Goal: Transaction & Acquisition: Purchase product/service

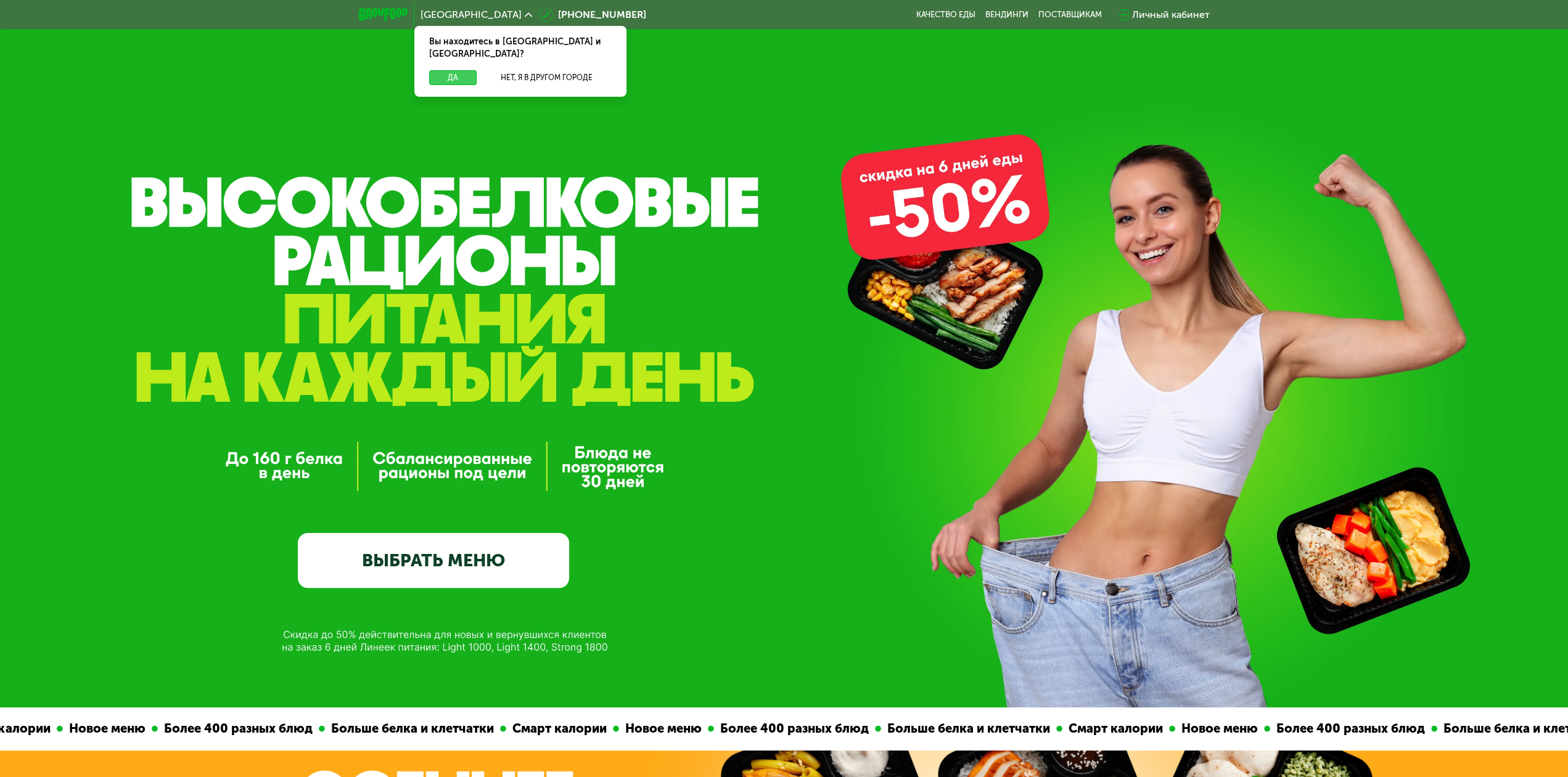
click at [441, 71] on button "Да" at bounding box center [453, 78] width 48 height 15
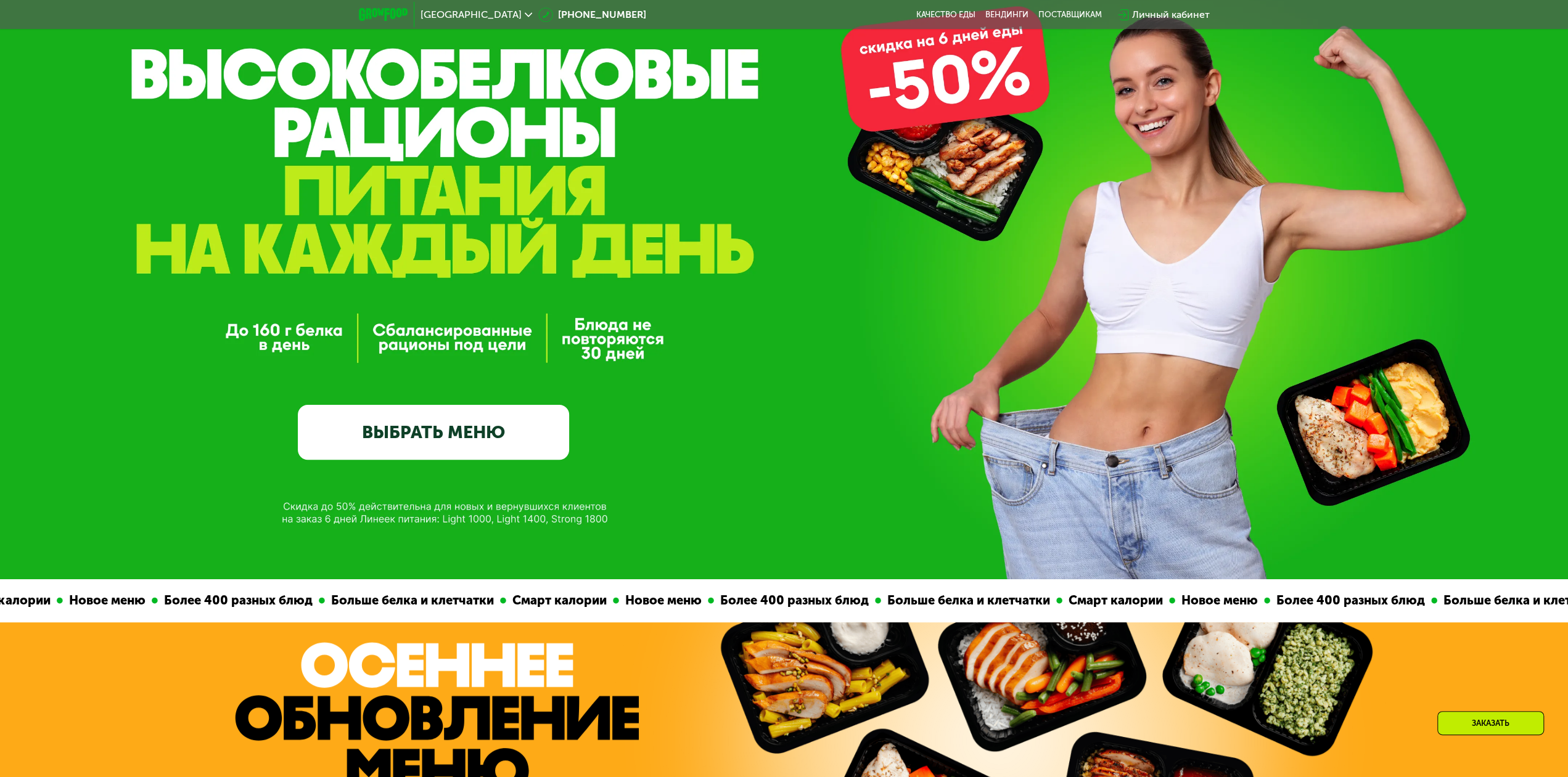
click at [482, 439] on link "ВЫБРАТЬ МЕНЮ" at bounding box center [433, 432] width 271 height 54
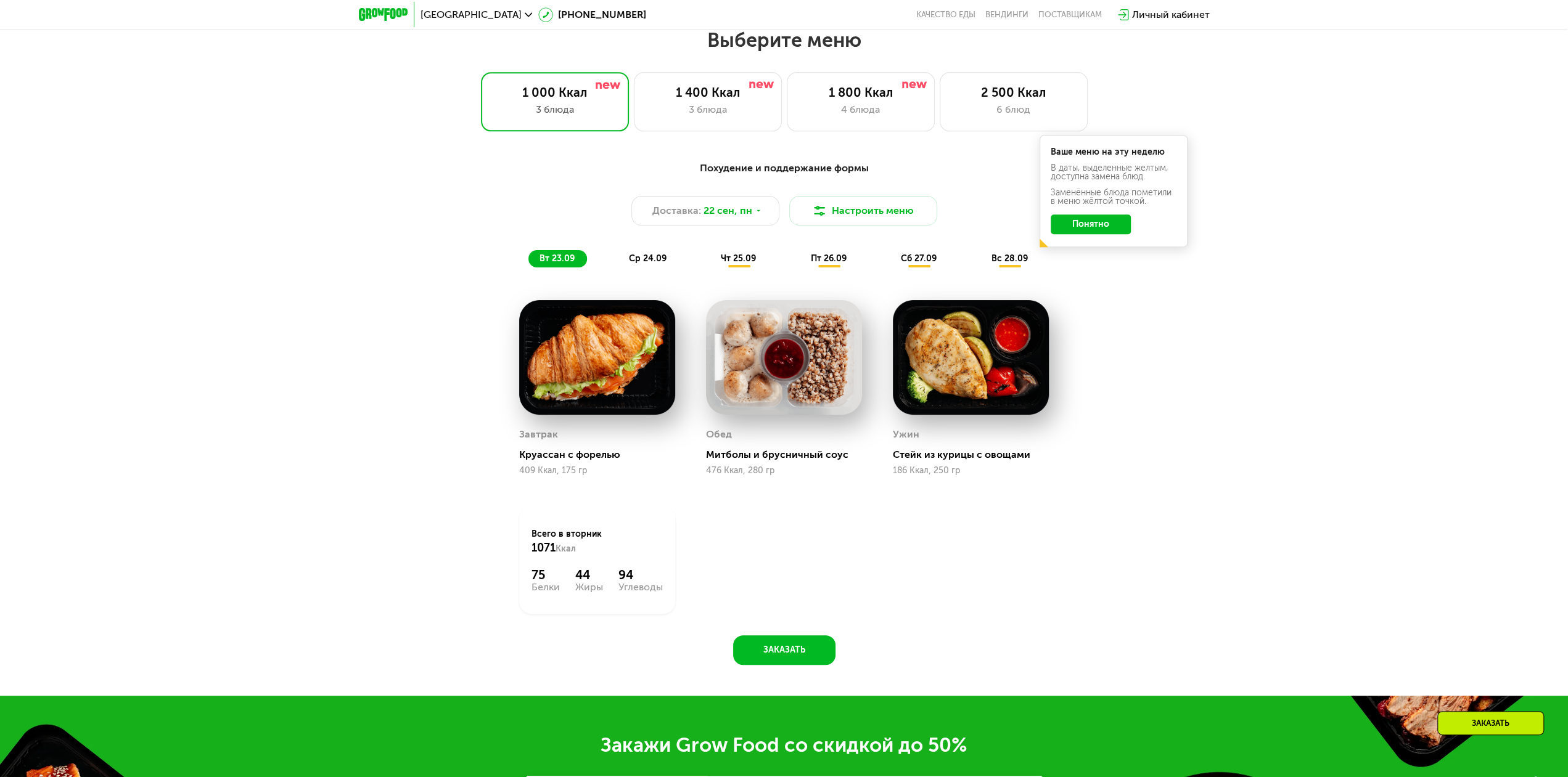
scroll to position [1343, 0]
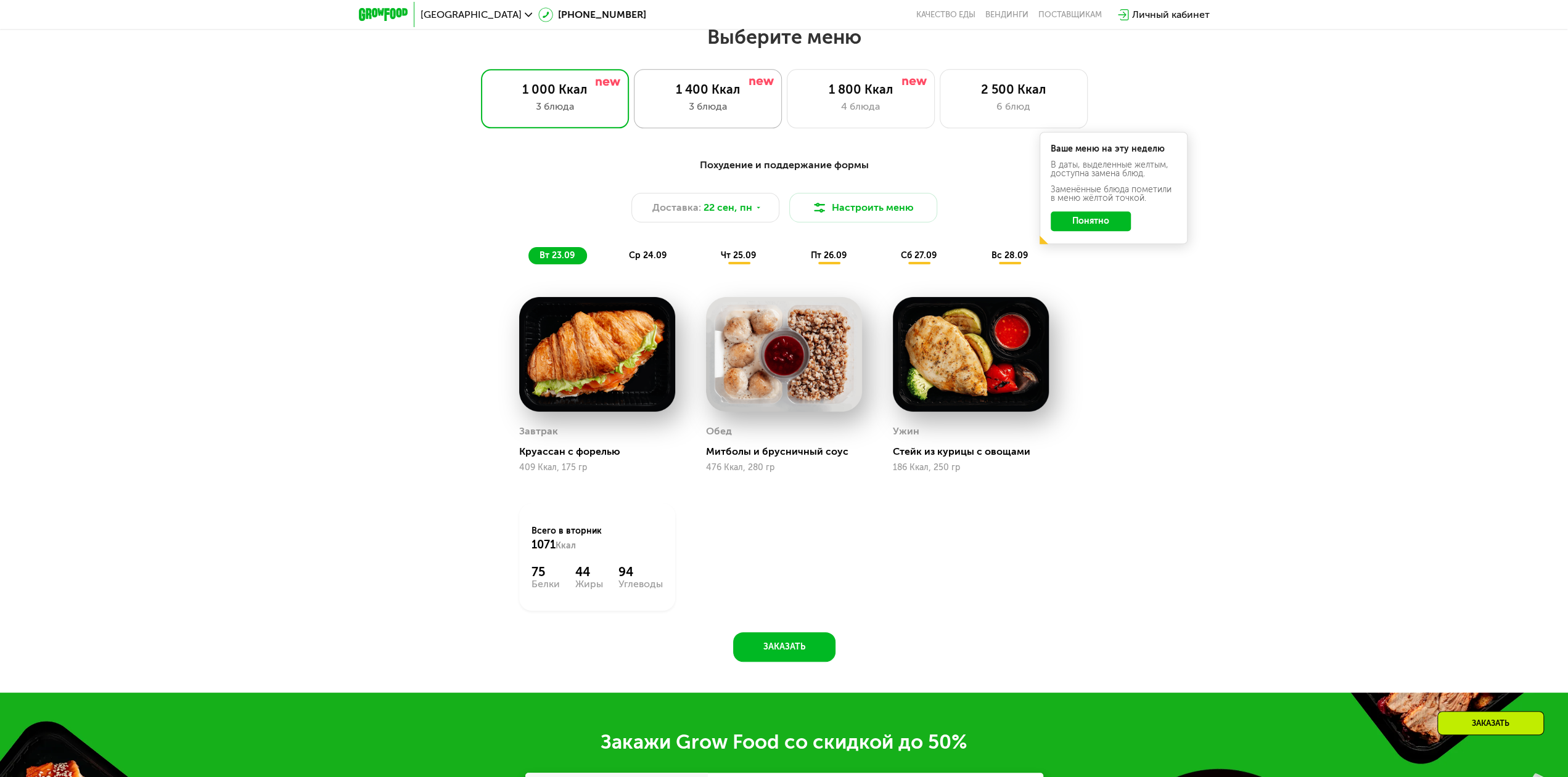
click at [721, 105] on div "3 блюда" at bounding box center [708, 107] width 122 height 15
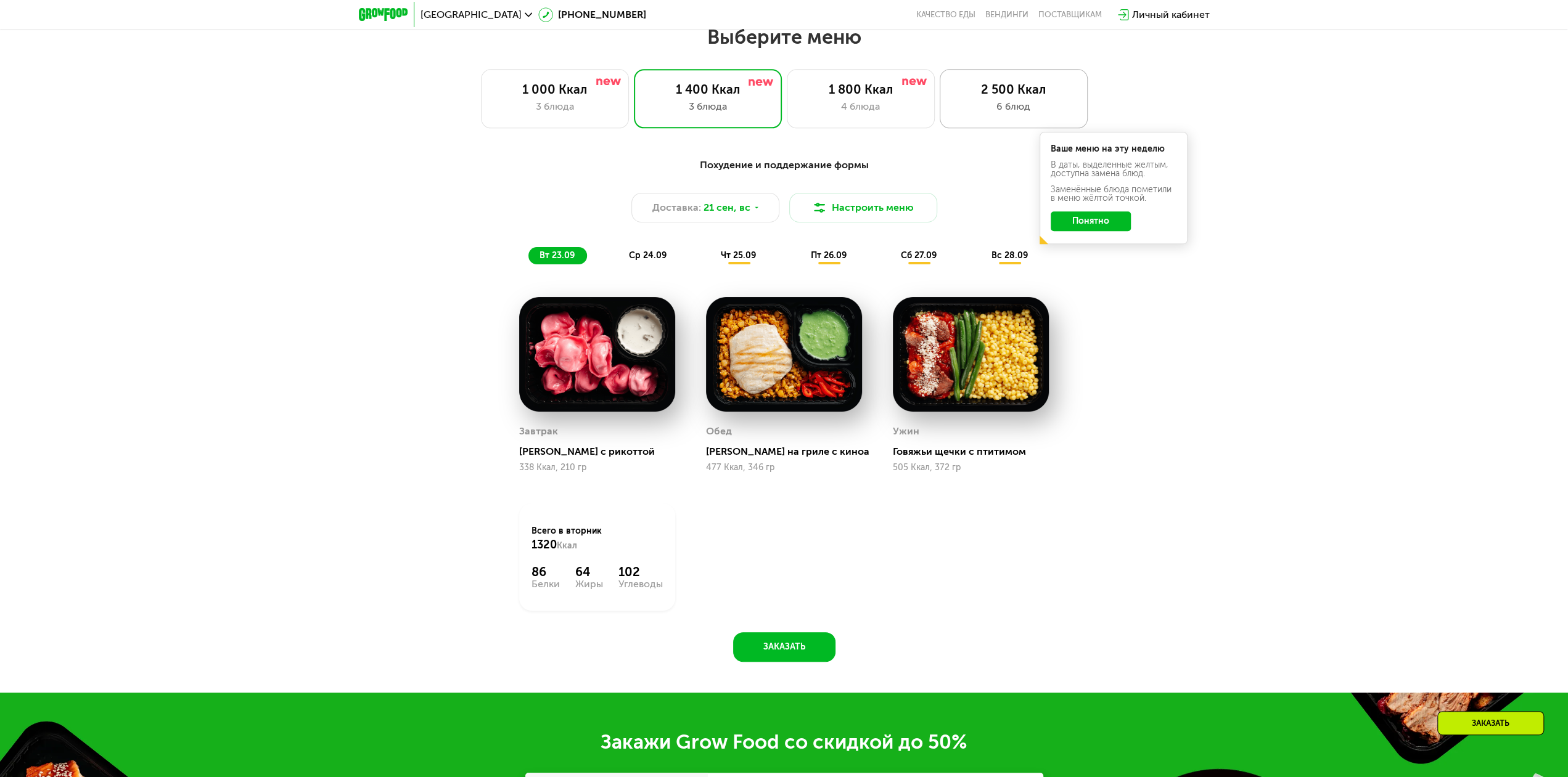
click at [993, 97] on div "2 500 Ккал" at bounding box center [1014, 89] width 122 height 15
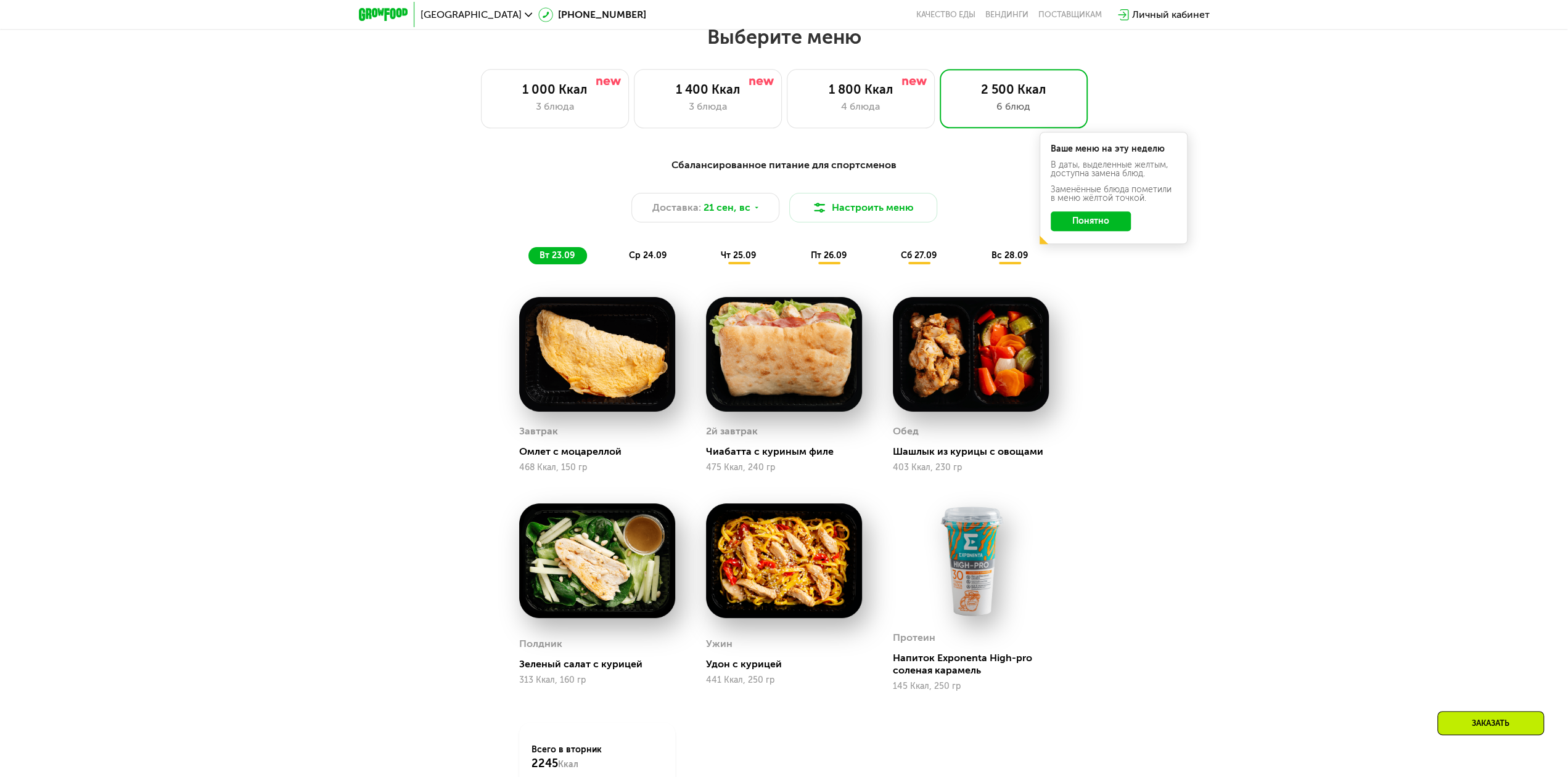
click at [1076, 223] on button "Понятно" at bounding box center [1090, 221] width 80 height 19
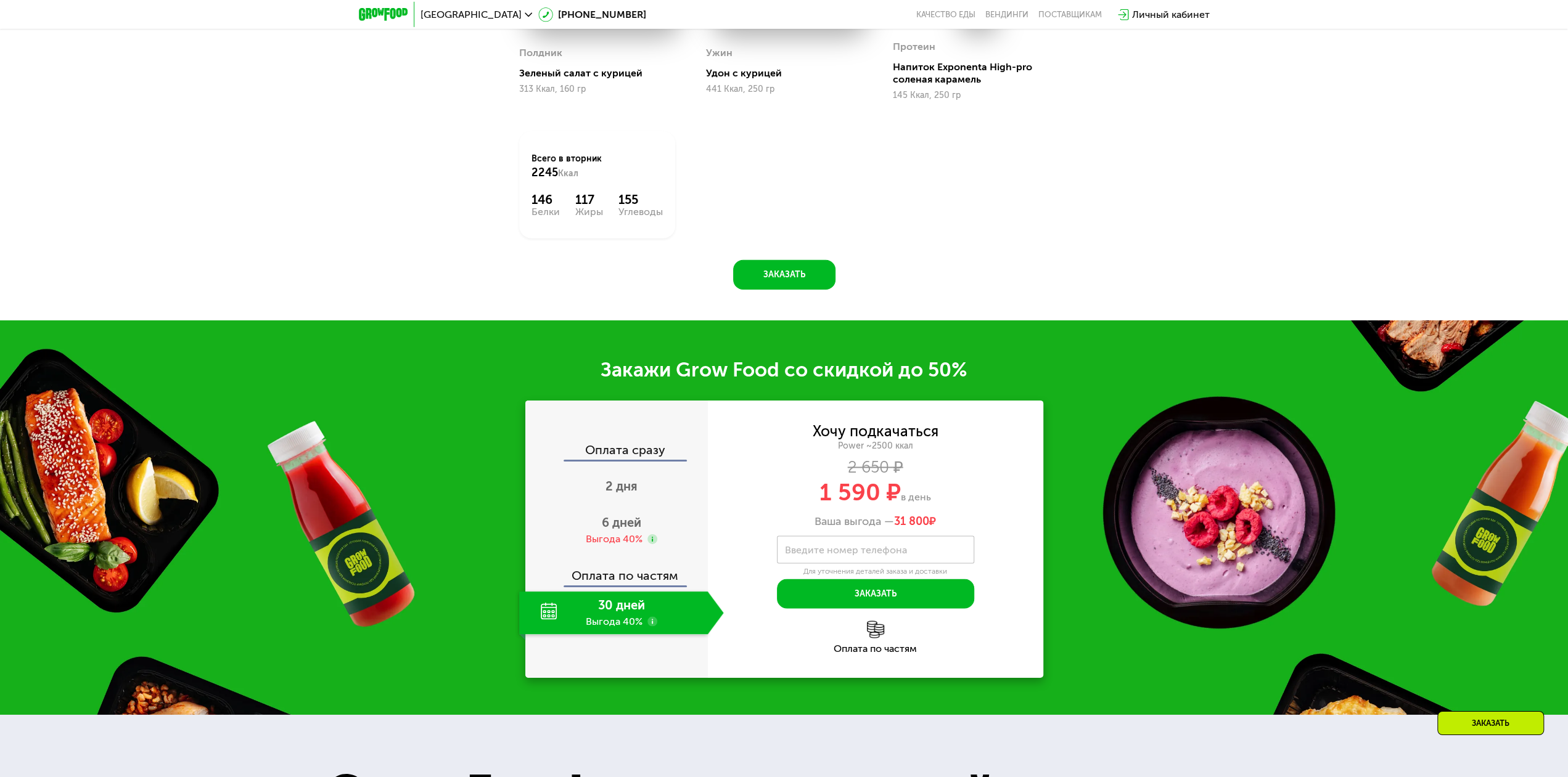
scroll to position [2113, 0]
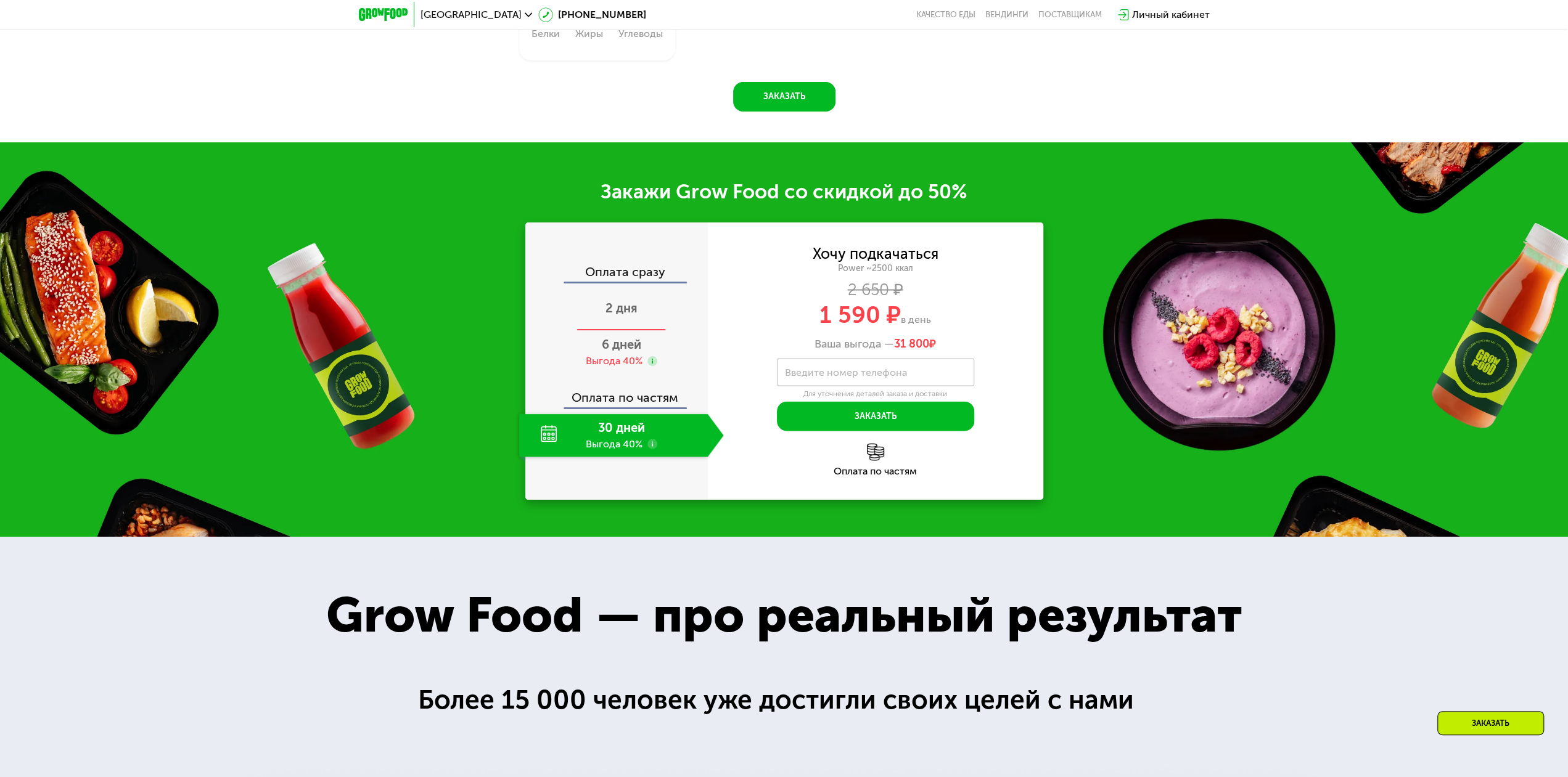
click at [627, 310] on span "2 дня" at bounding box center [621, 308] width 32 height 15
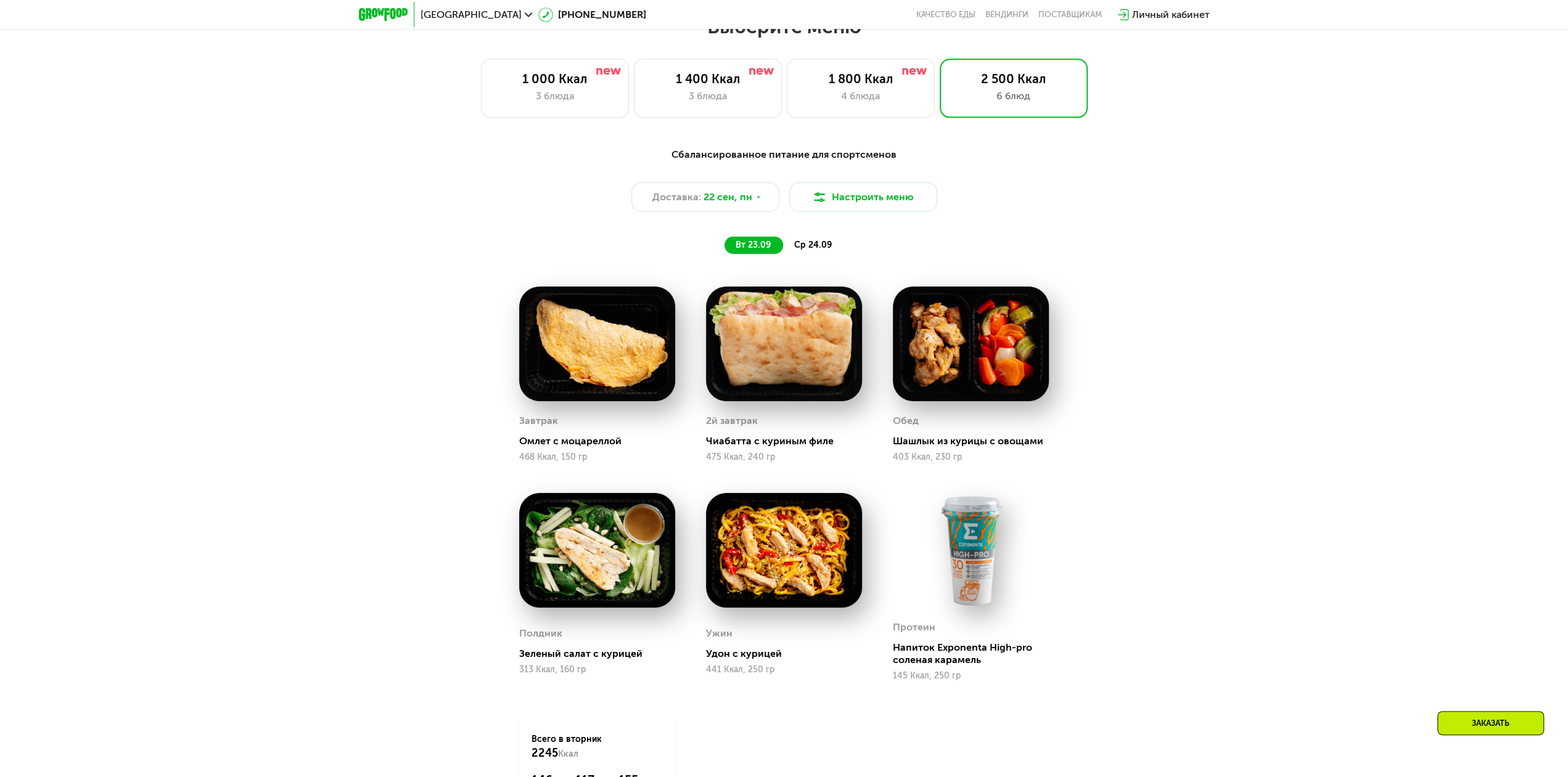
scroll to position [1215, 0]
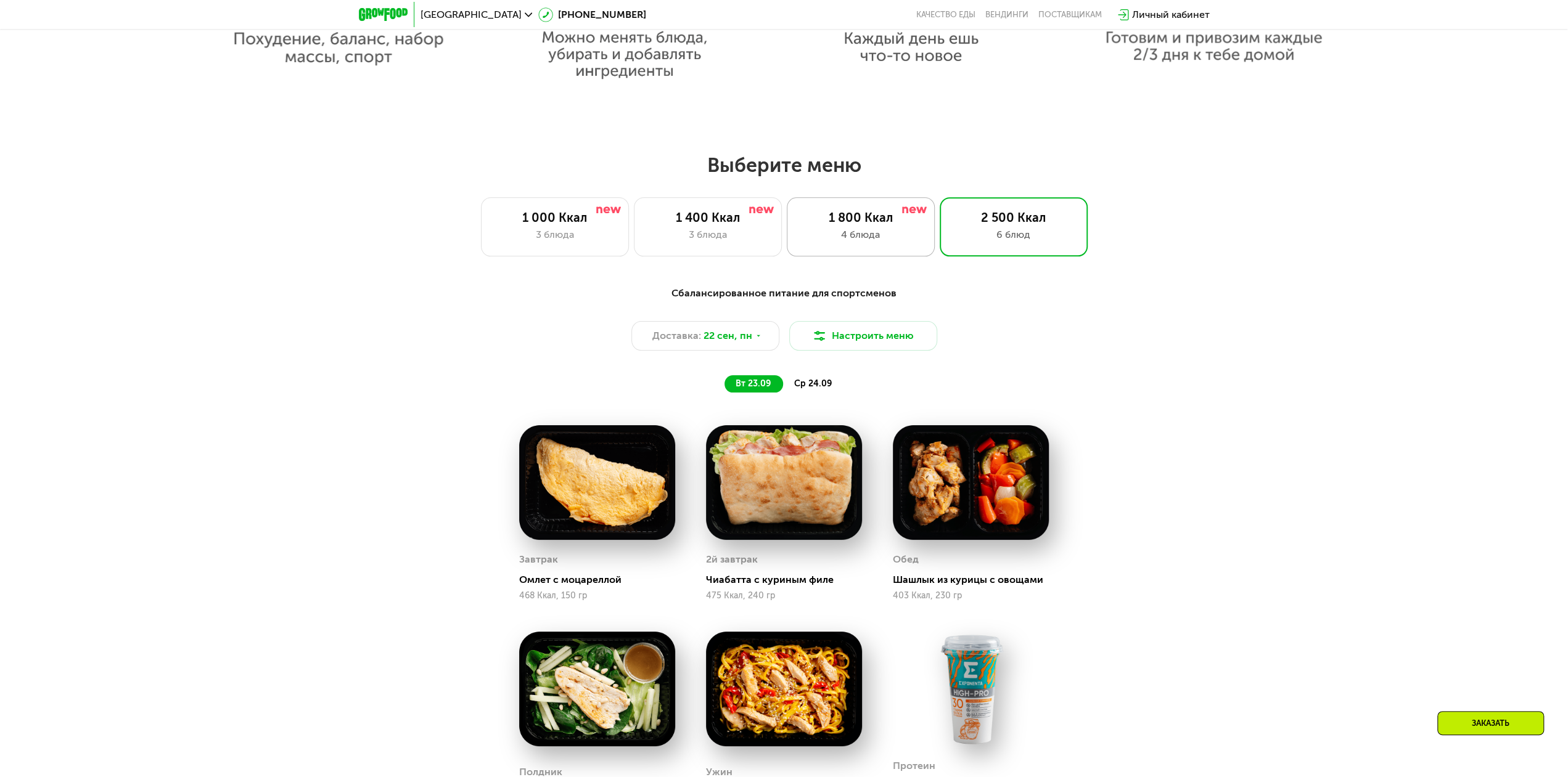
click at [851, 213] on div "1 800 Ккал 4 блюда" at bounding box center [861, 227] width 148 height 59
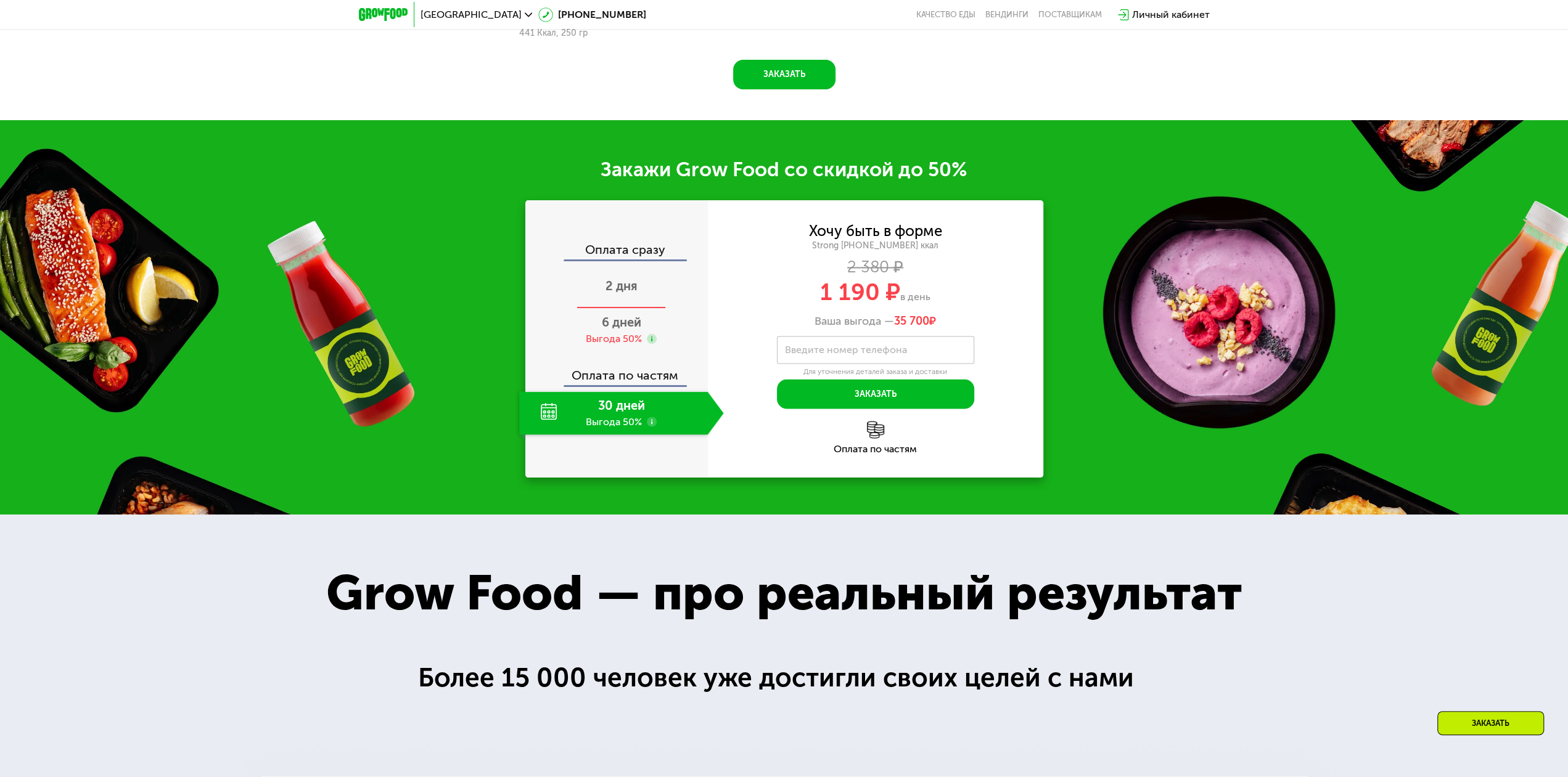
click at [617, 288] on span "2 дня" at bounding box center [621, 286] width 32 height 15
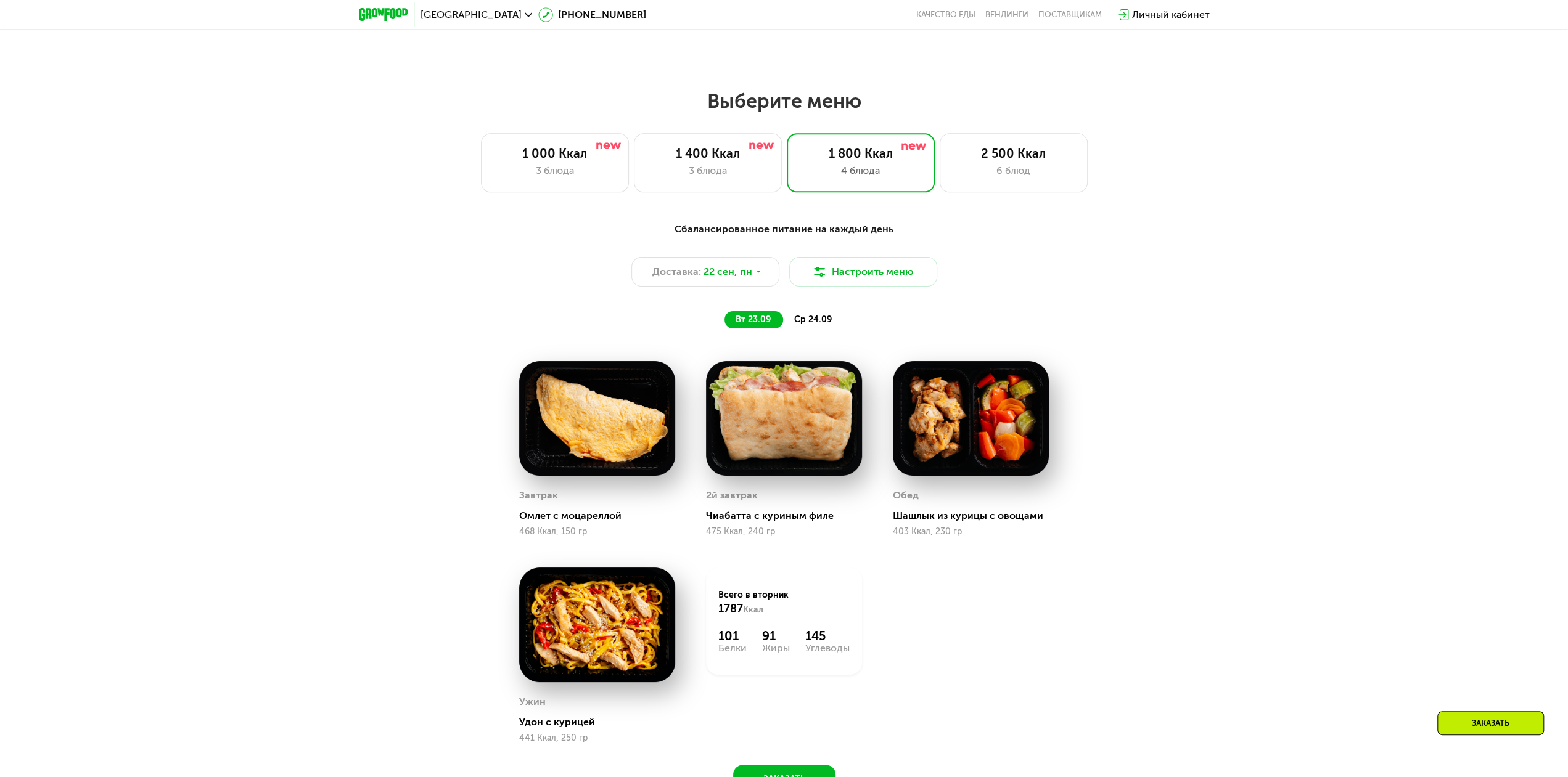
click at [1028, 134] on div "Выберите меню 1 000 Ккал 3 блюда 1 400 Ккал 3 блюда 1 800 Ккал 4 блюда 2 500 Кк…" at bounding box center [784, 140] width 1568 height 103
click at [1022, 161] on div "2 500 Ккал" at bounding box center [1014, 154] width 122 height 15
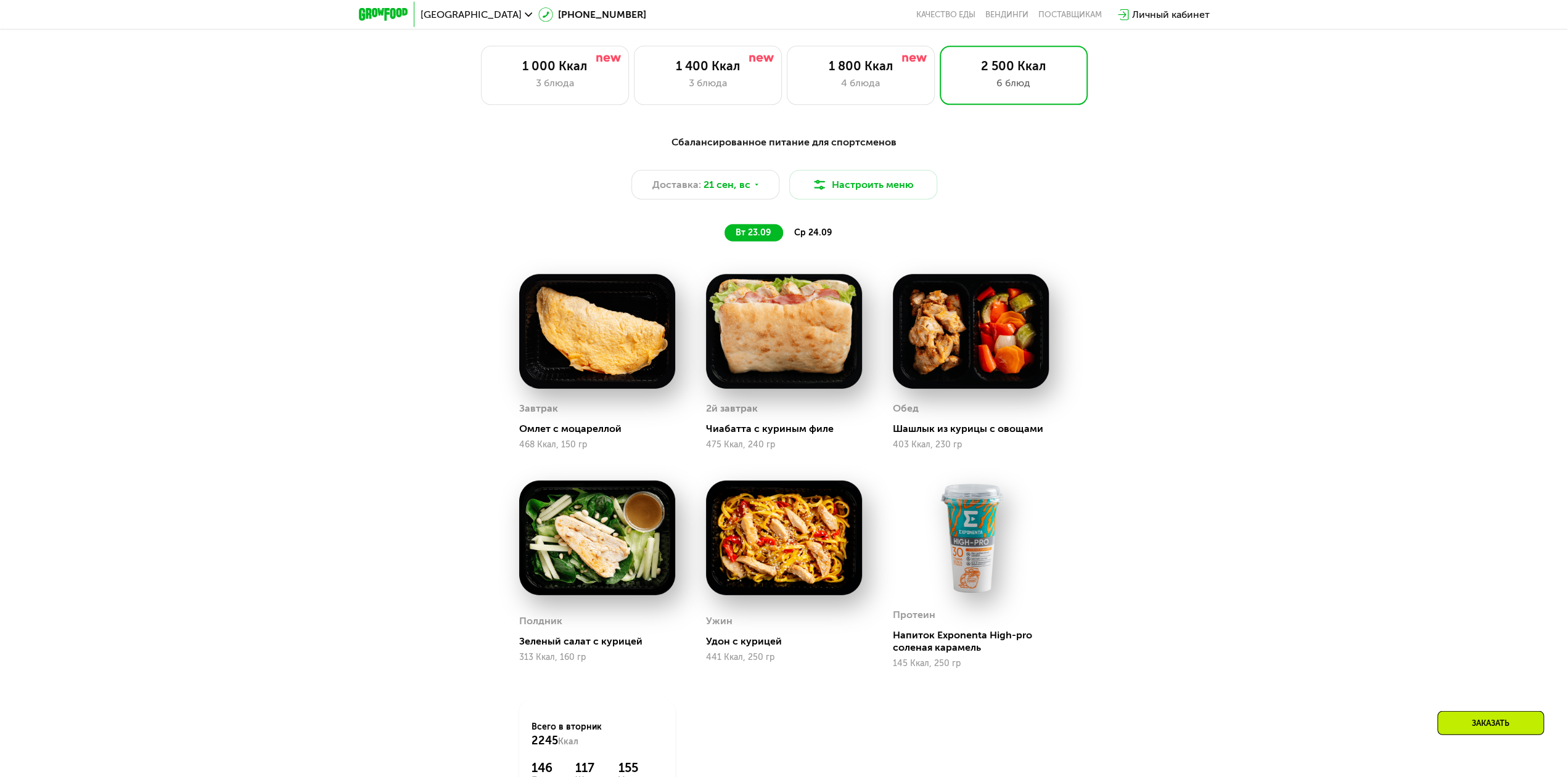
scroll to position [1279, 0]
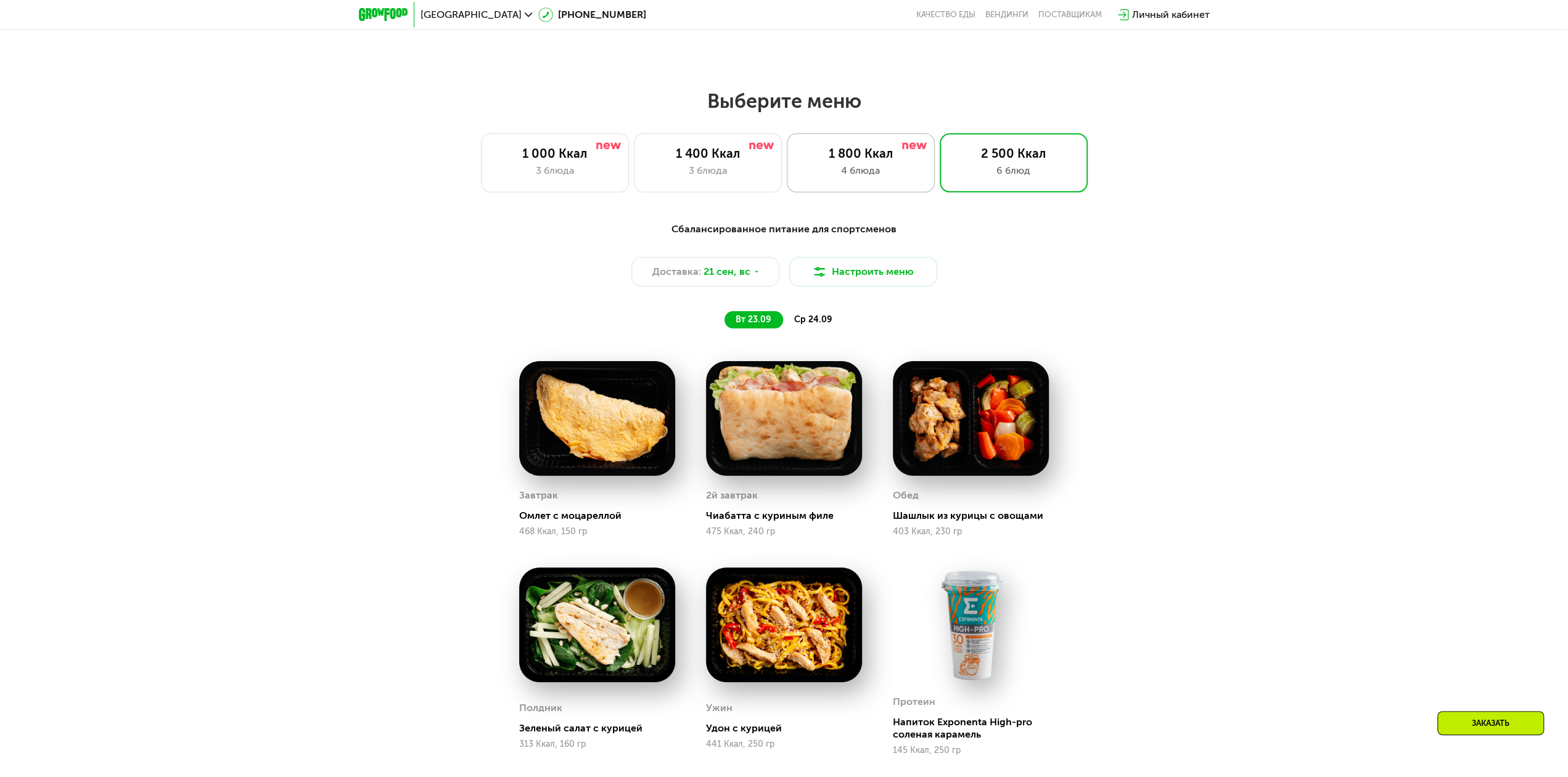
click at [870, 150] on div "1 800 Ккал 4 блюда" at bounding box center [861, 163] width 148 height 59
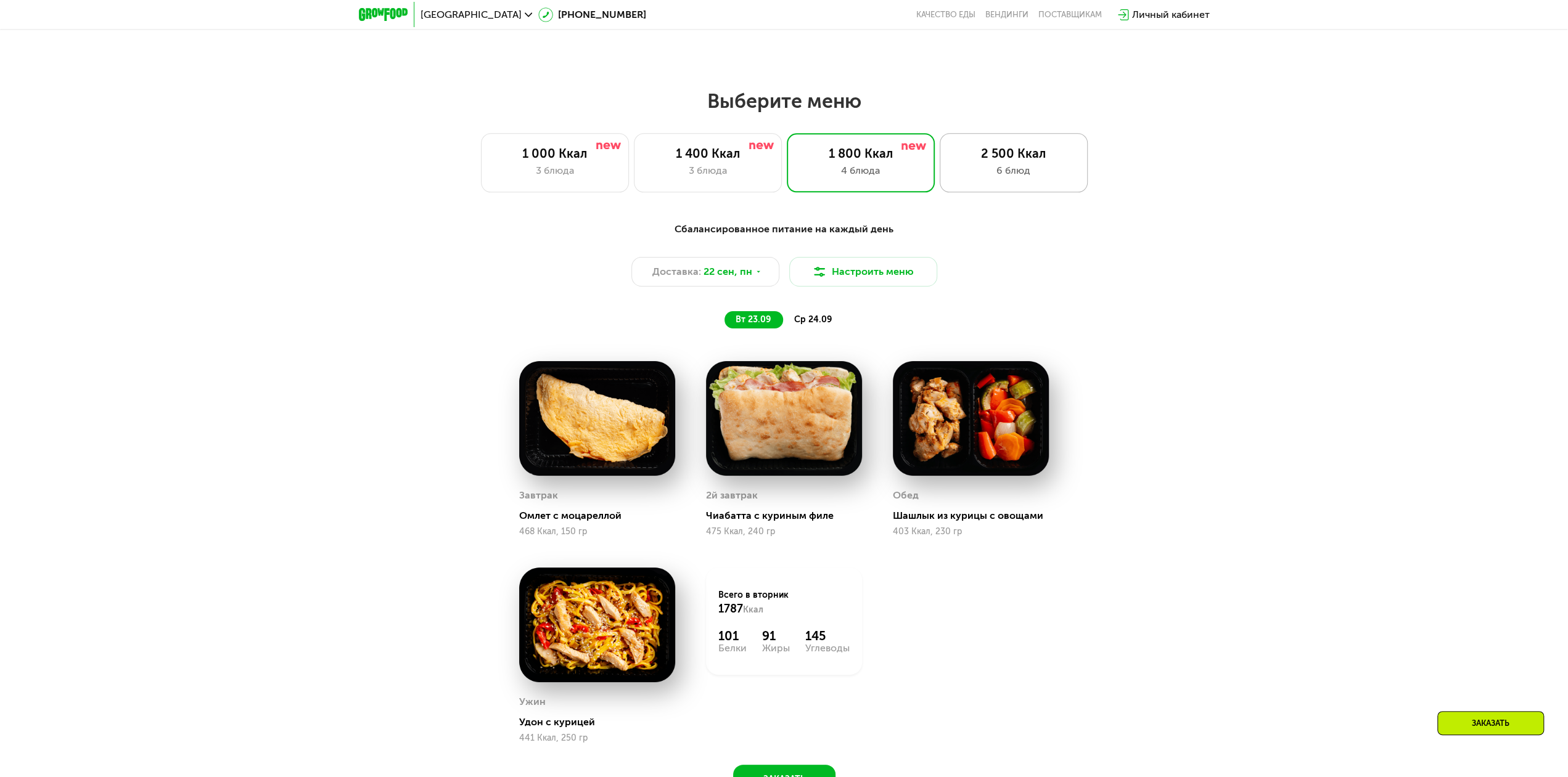
click at [1009, 160] on div "2 500 Ккал" at bounding box center [1014, 154] width 122 height 15
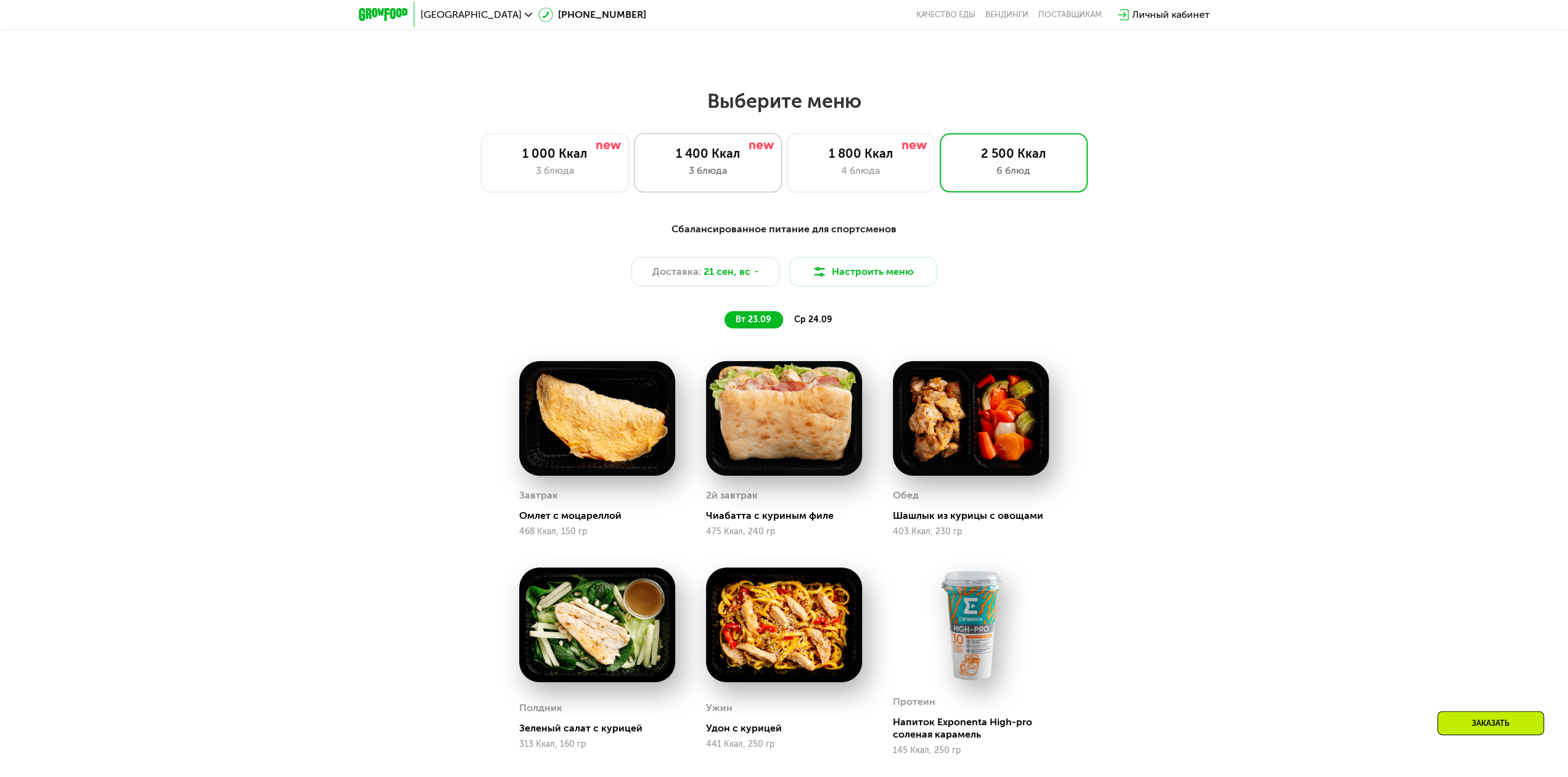
click at [721, 169] on div "3 блюда" at bounding box center [708, 171] width 122 height 15
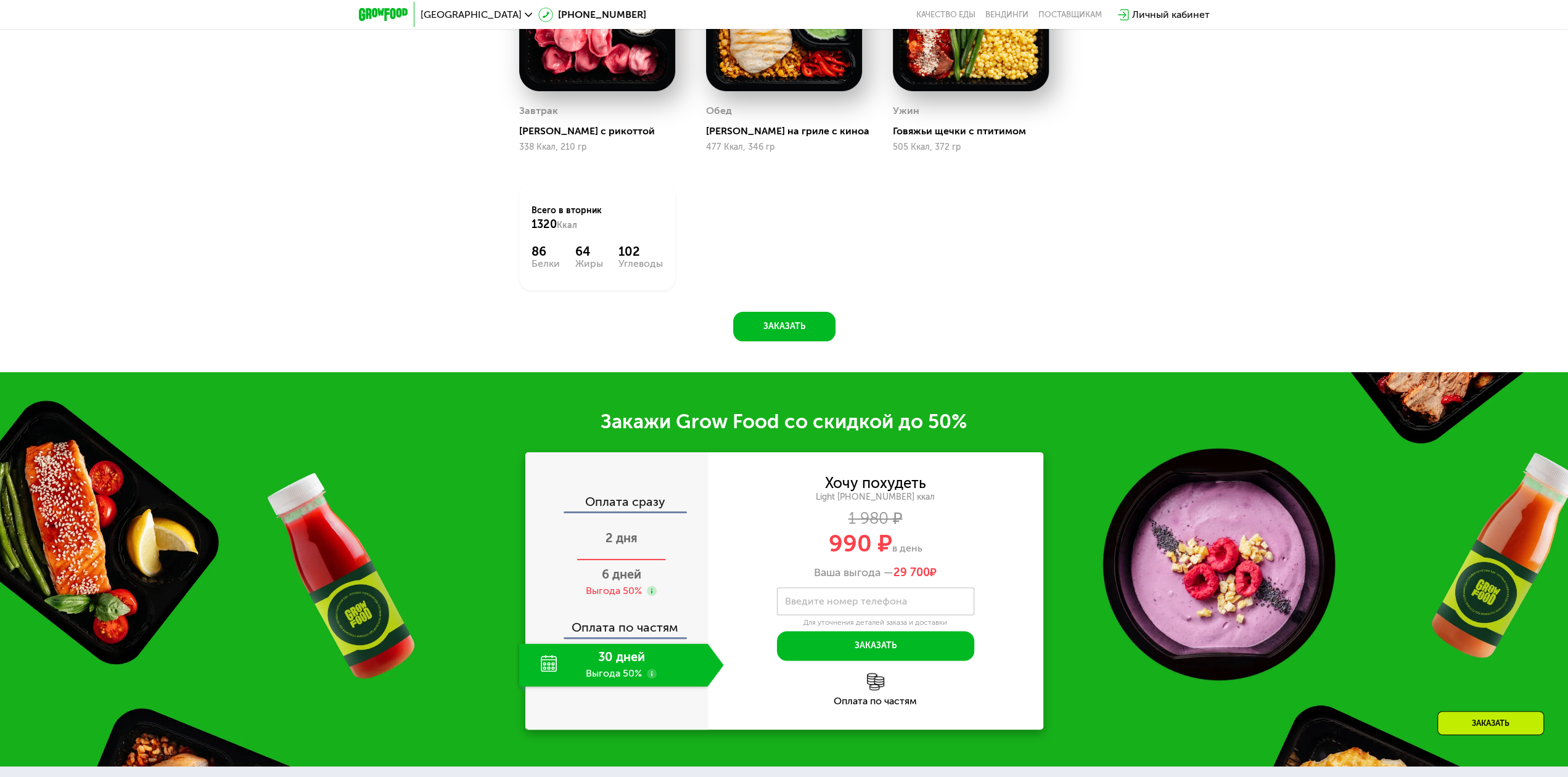
click at [620, 541] on span "2 дня" at bounding box center [621, 538] width 32 height 15
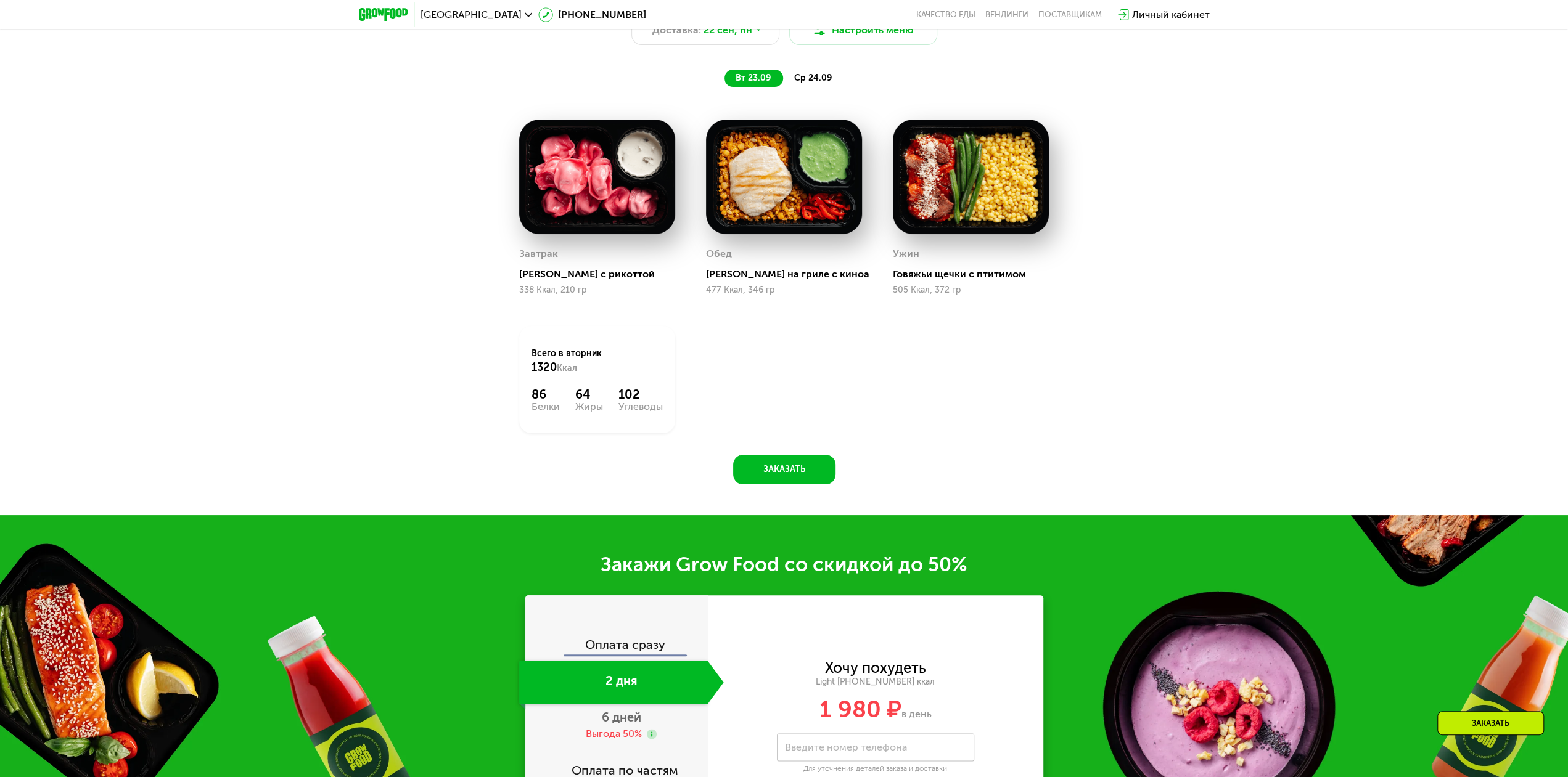
scroll to position [1265, 0]
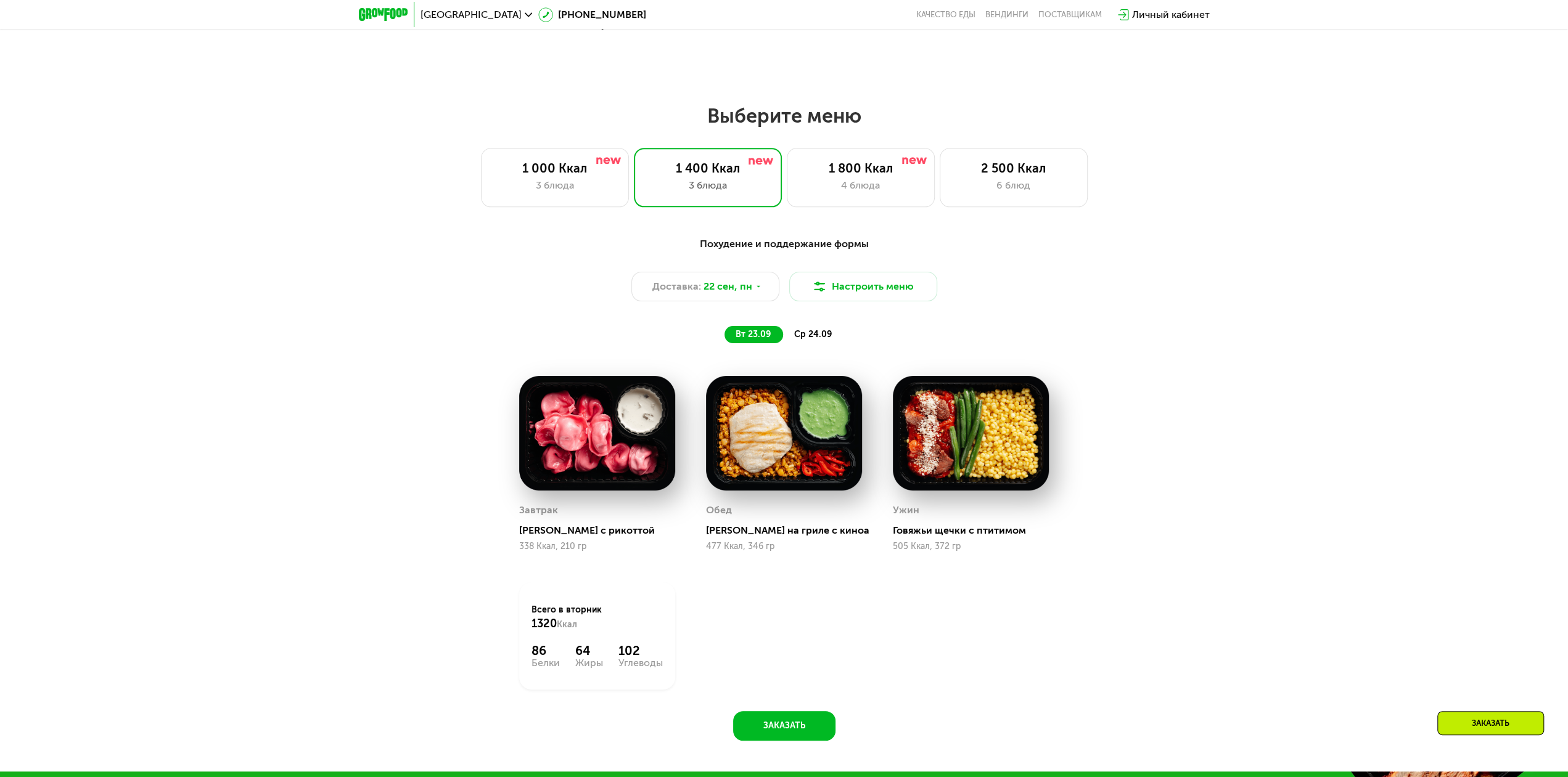
click at [815, 340] on span "ср 24.09" at bounding box center [813, 334] width 38 height 11
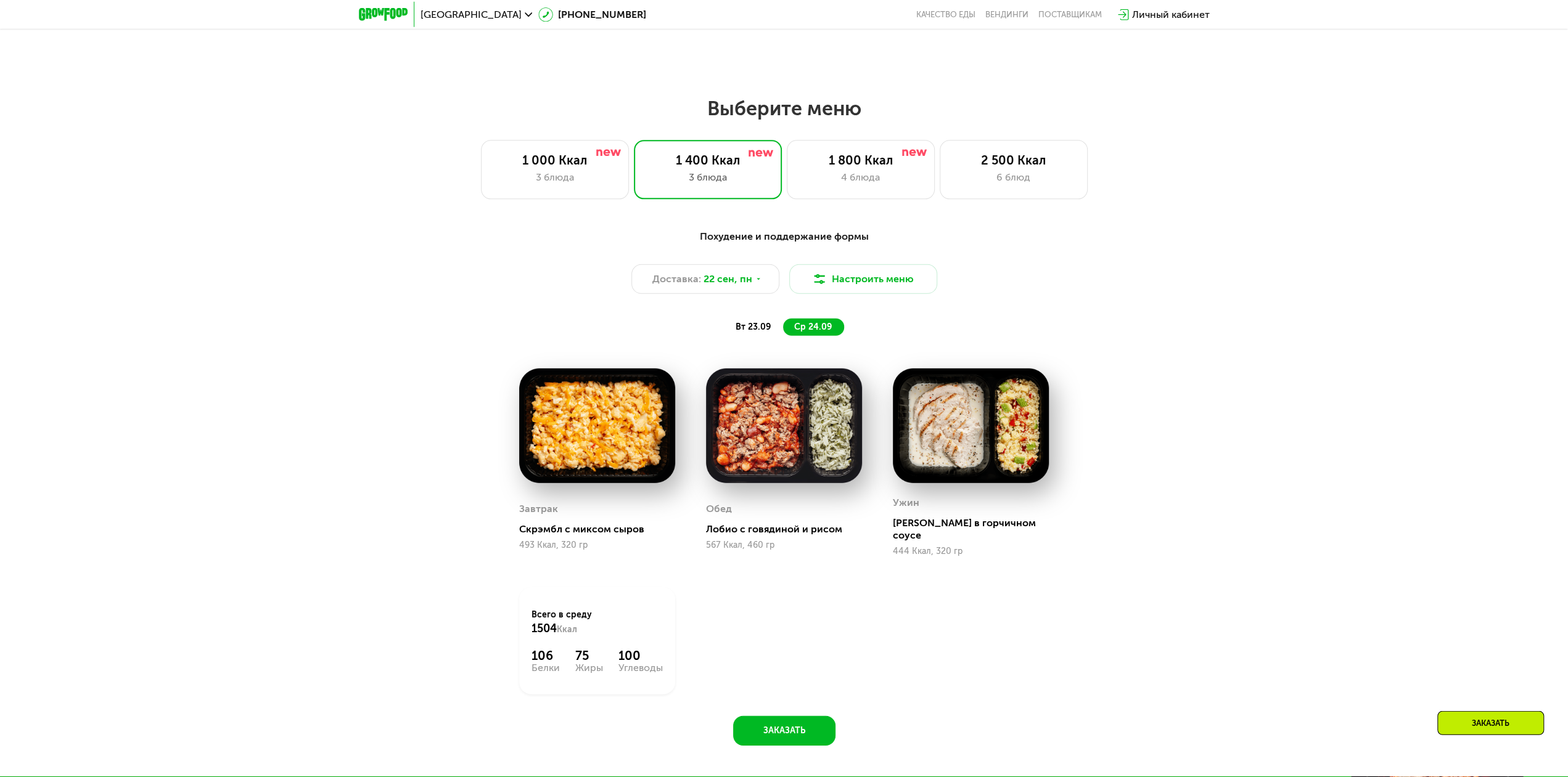
scroll to position [1200, 0]
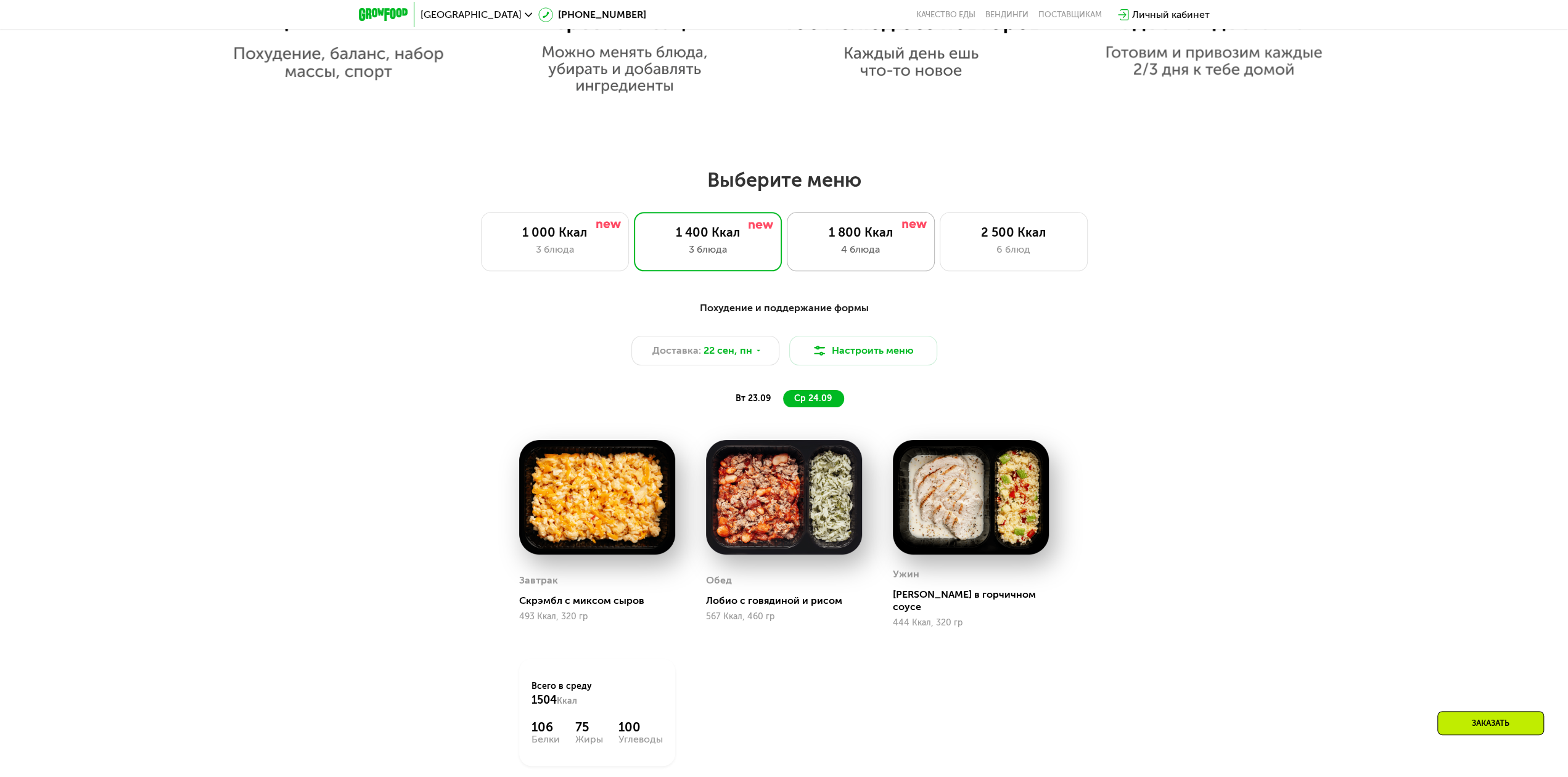
click at [869, 240] on div "1 800 Ккал" at bounding box center [861, 232] width 122 height 15
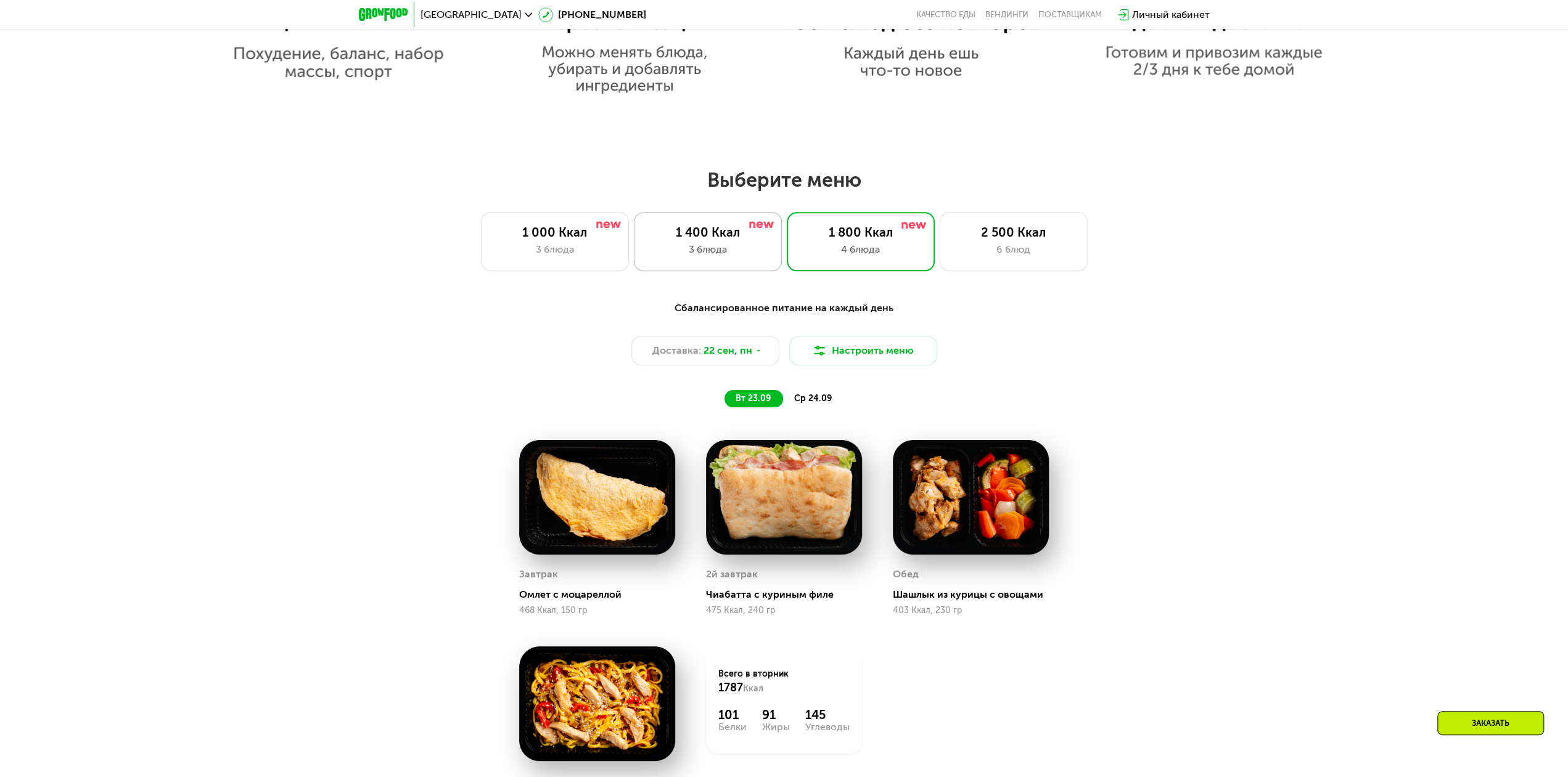
click at [728, 228] on div "1 400 Ккал 3 блюда" at bounding box center [708, 242] width 148 height 59
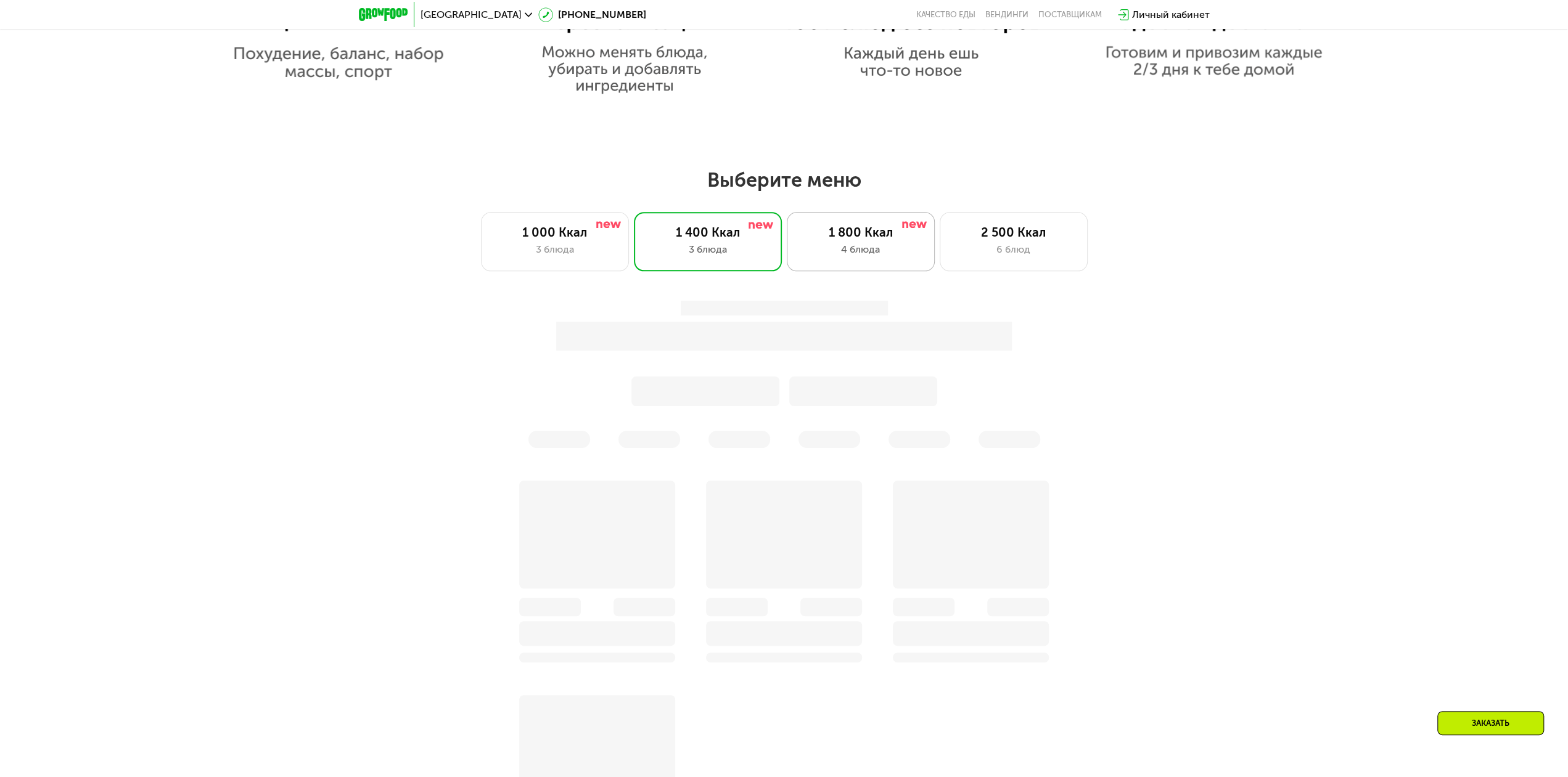
click at [875, 236] on div "1 800 Ккал" at bounding box center [861, 232] width 122 height 15
click at [693, 232] on div "1 400 Ккал" at bounding box center [708, 232] width 122 height 15
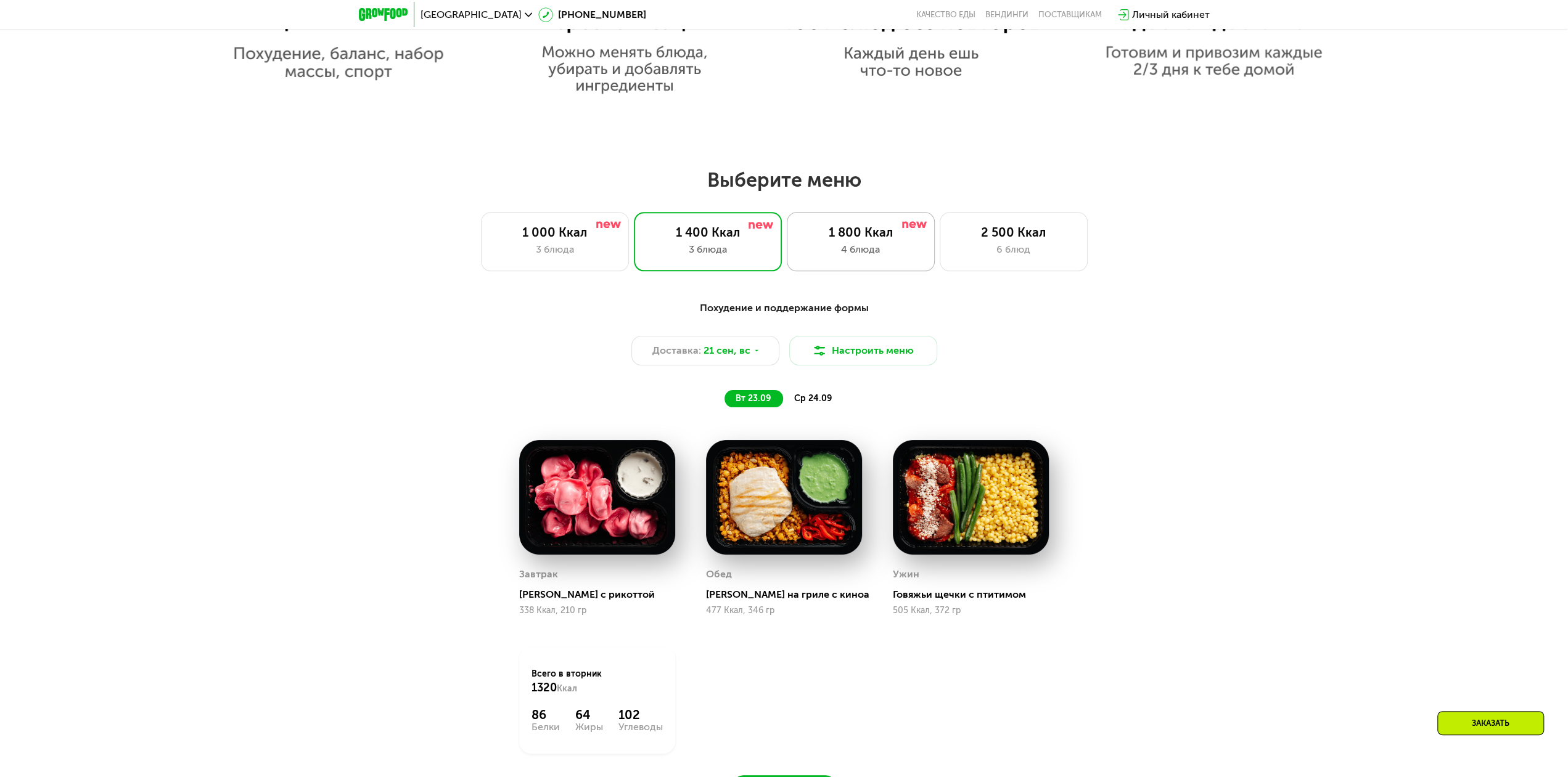
click at [848, 233] on div "1 800 Ккал" at bounding box center [861, 232] width 122 height 15
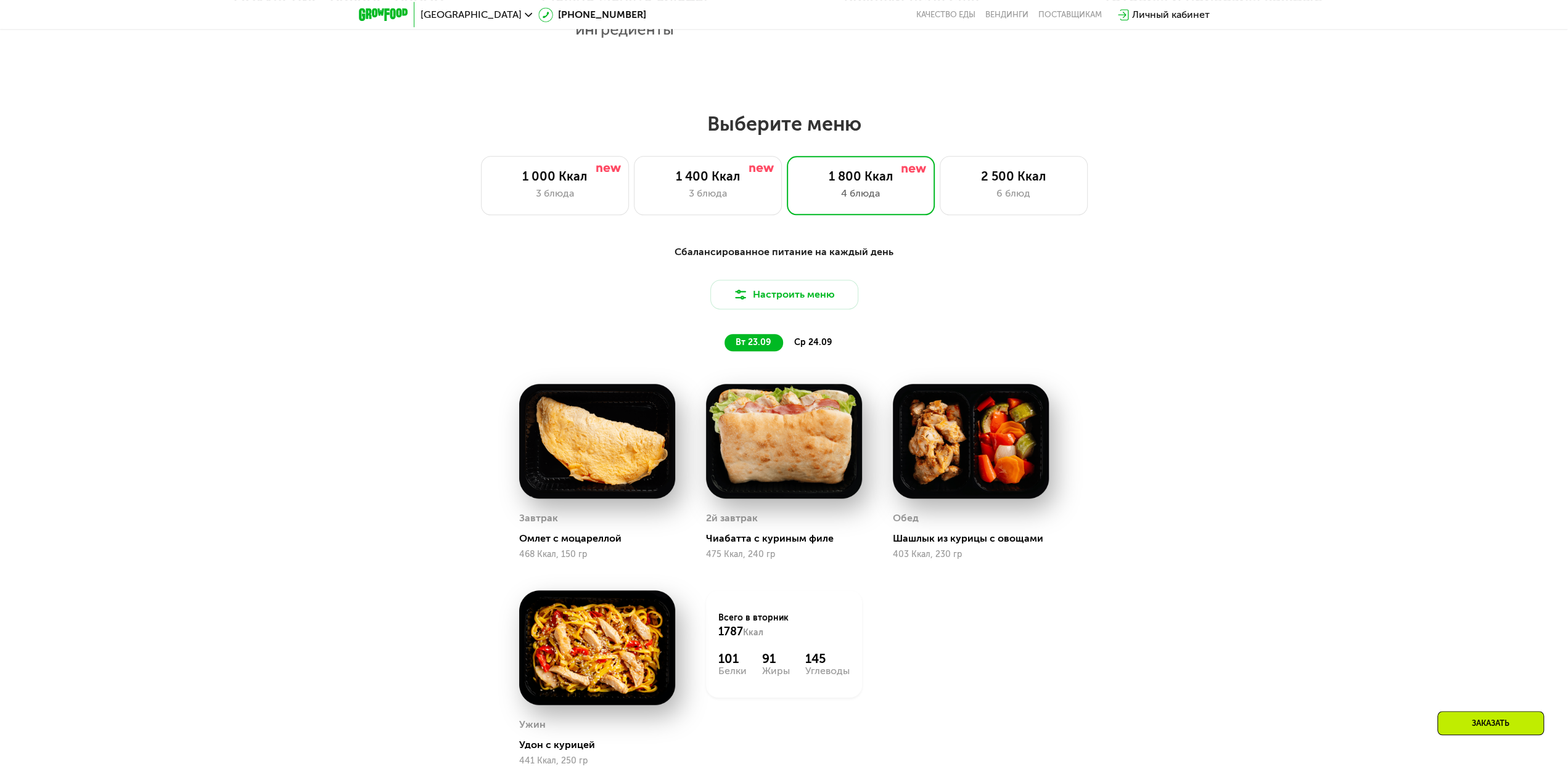
scroll to position [1328, 0]
